Goal: Find specific page/section: Find specific page/section

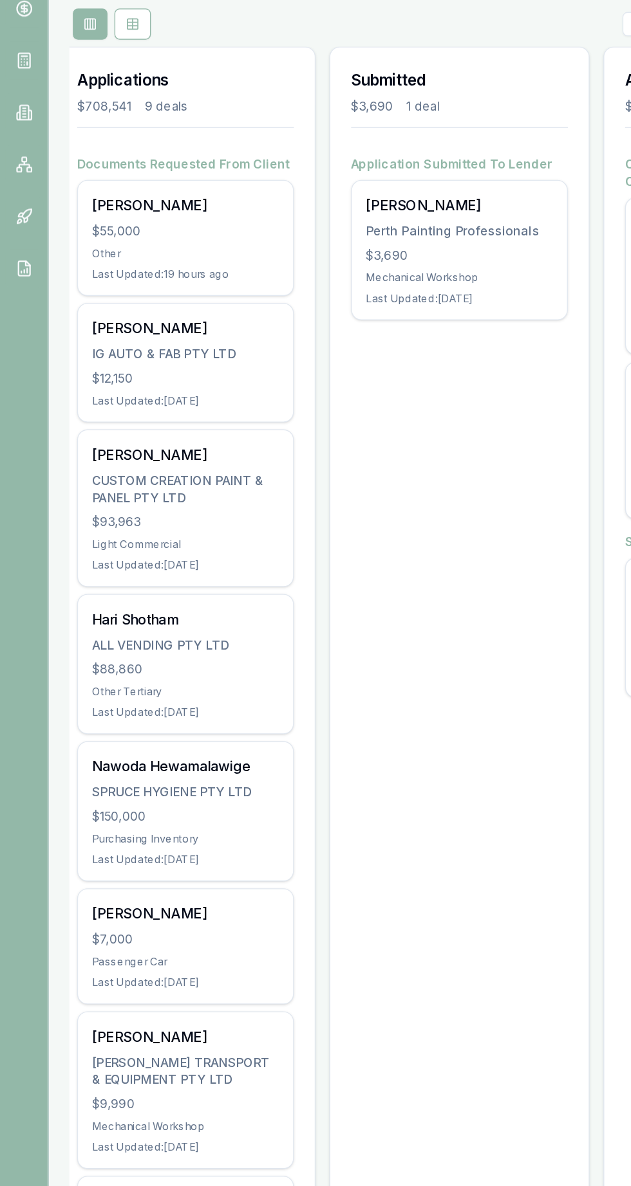
scroll to position [0, 213]
click at [84, 405] on div "[PERSON_NAME]" at bounding box center [138, 408] width 139 height 15
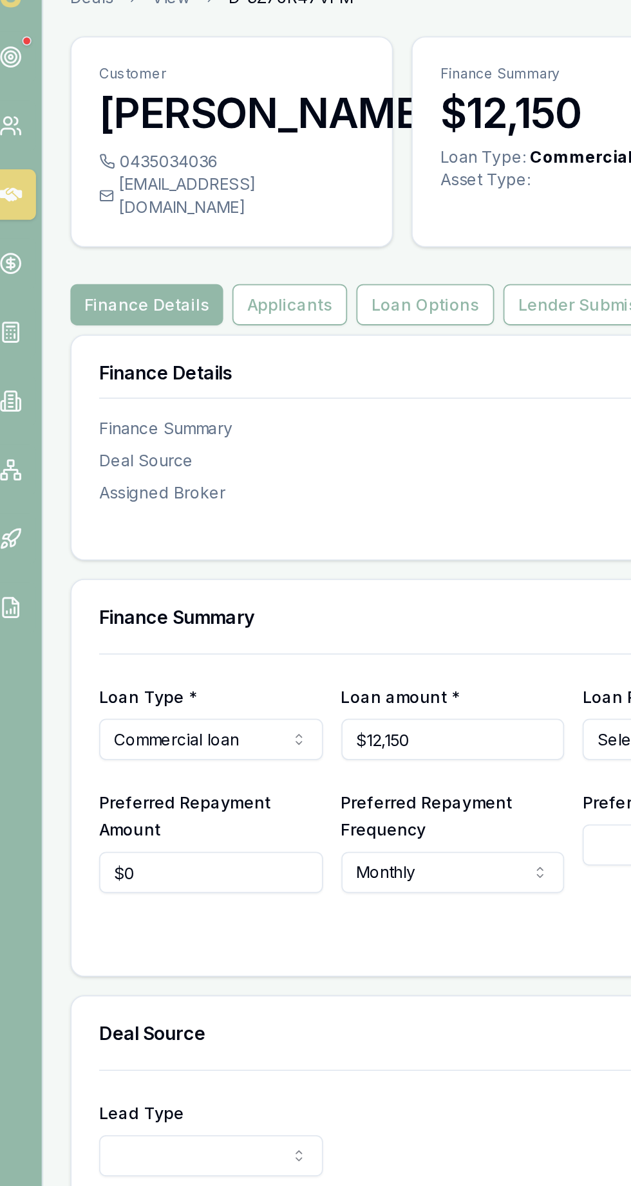
click at [124, 93] on h3 "[PERSON_NAME]" at bounding box center [142, 87] width 149 height 26
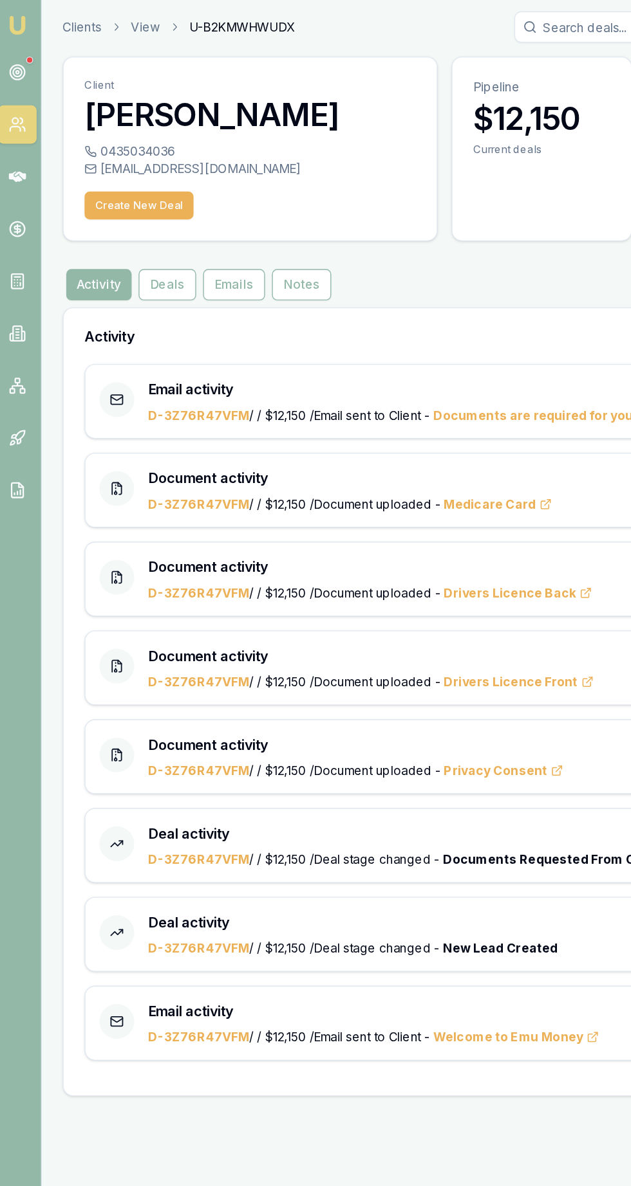
click at [66, 212] on button "Activity" at bounding box center [78, 212] width 48 height 23
click at [105, 83] on h3 "[PERSON_NAME]" at bounding box center [190, 87] width 244 height 26
click at [118, 208] on button "Deals" at bounding box center [128, 212] width 42 height 23
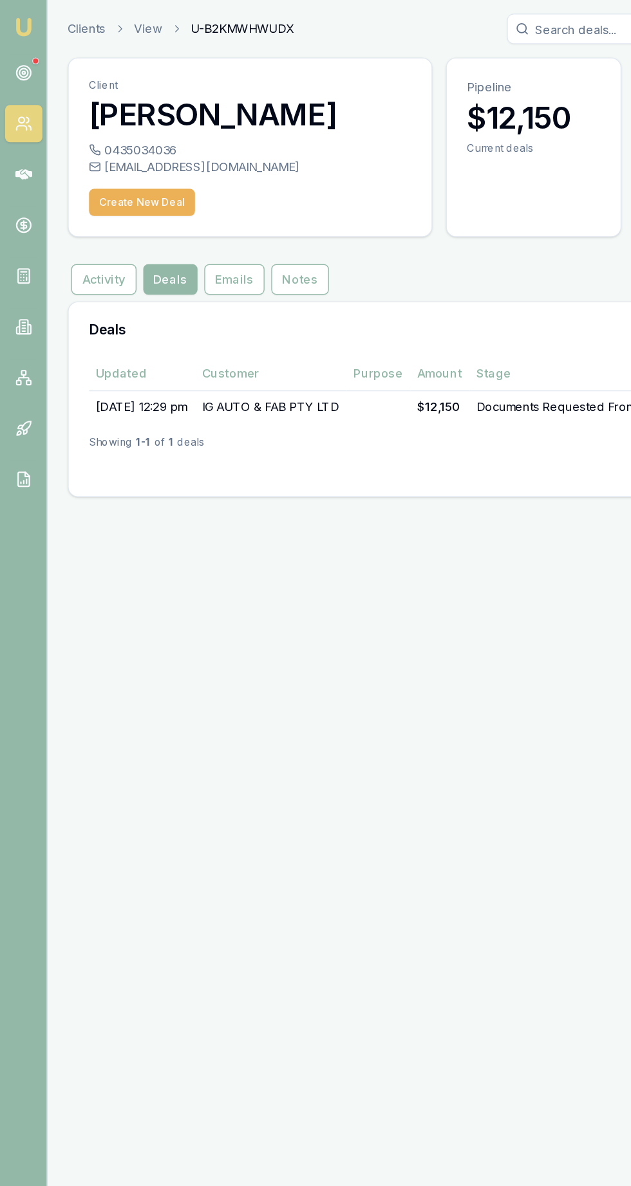
click at [64, 209] on button "Activity" at bounding box center [79, 212] width 50 height 23
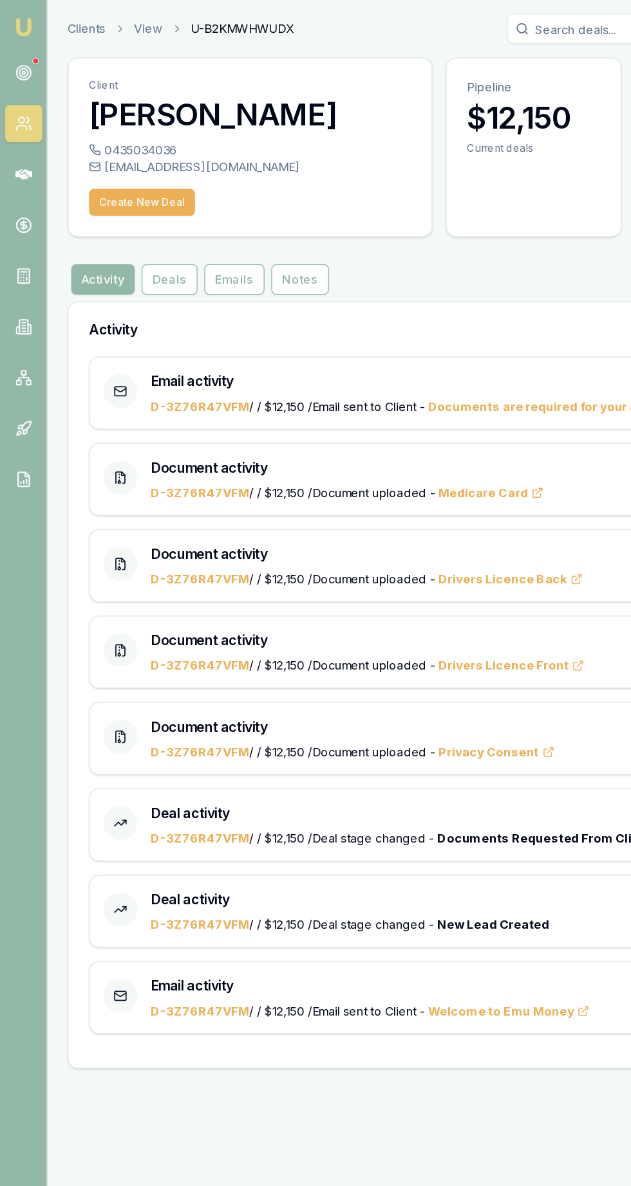
click at [125, 309] on link "D-3Z76R47VFM" at bounding box center [152, 308] width 75 height 11
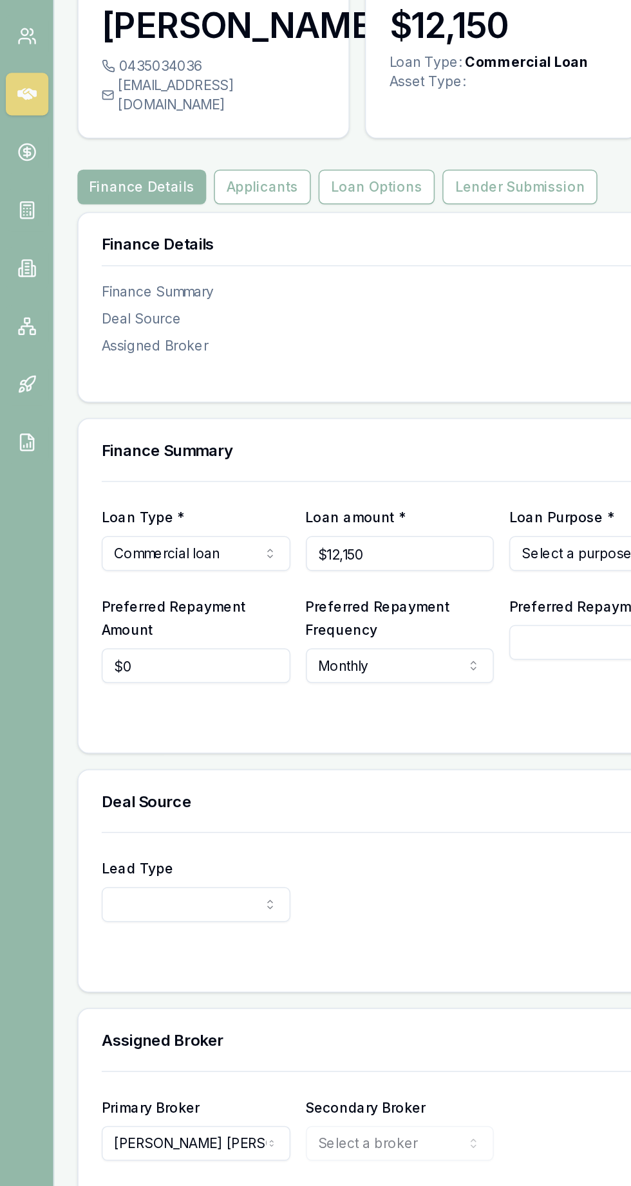
scroll to position [1, 0]
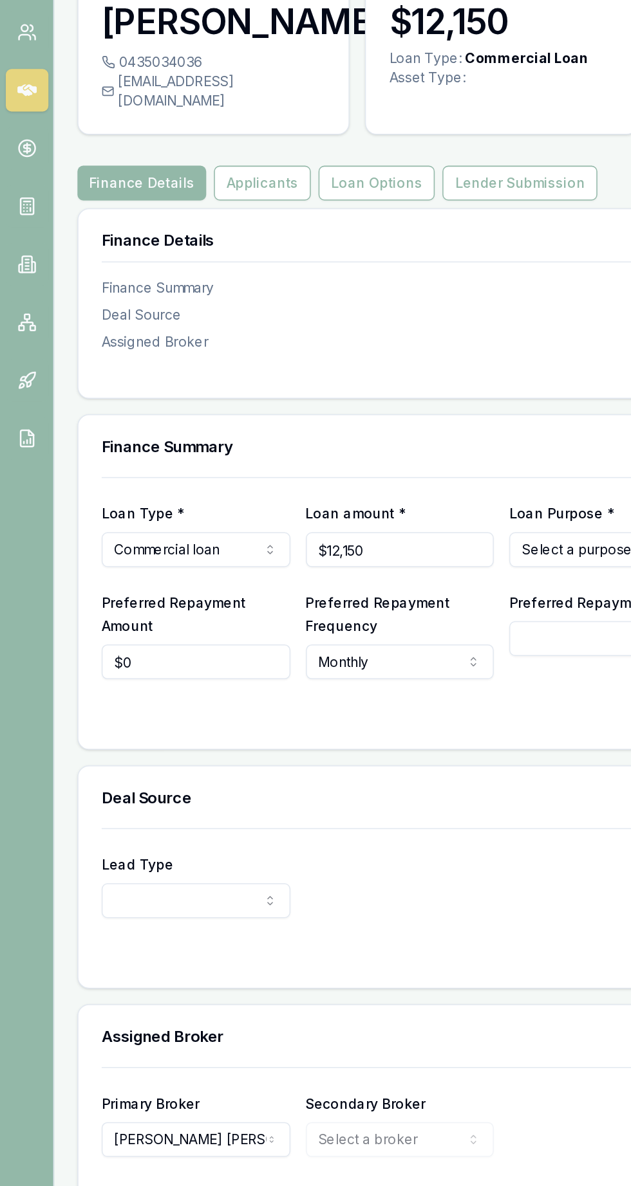
click at [160, 205] on button "Applicants" at bounding box center [174, 194] width 64 height 23
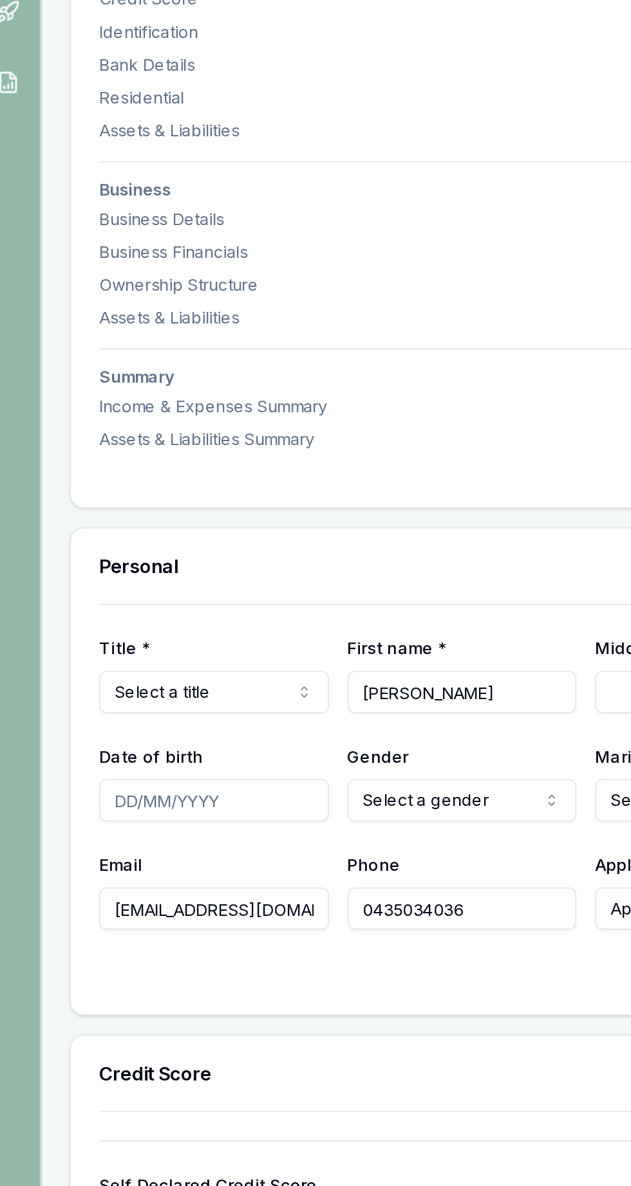
scroll to position [1, 0]
